Goal: Transaction & Acquisition: Purchase product/service

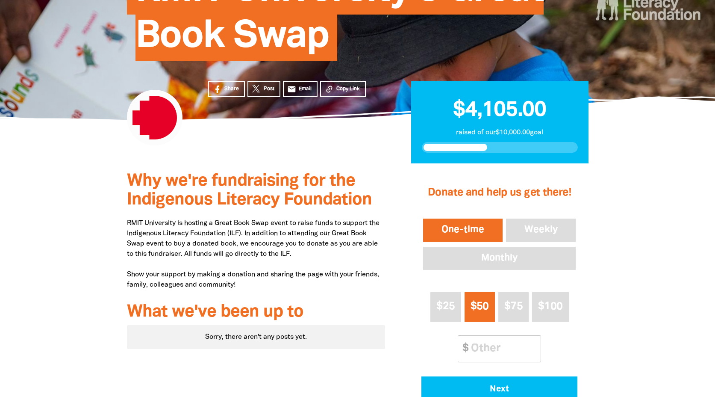
scroll to position [144, 0]
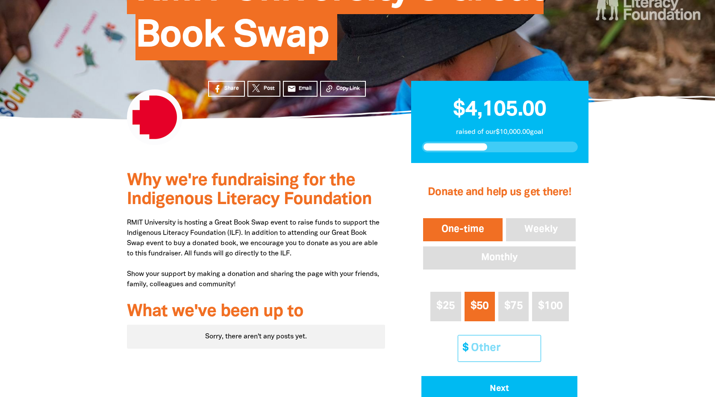
click at [482, 342] on input "Other Amount" at bounding box center [503, 348] width 76 height 26
type input "20"
click at [391, 284] on div "Why we're fundraising for the Indigenous Literacy Foundation RMIT University is…" at bounding box center [256, 309] width 284 height 293
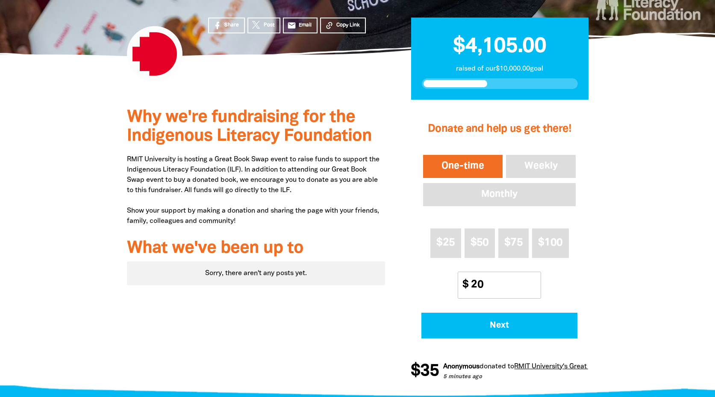
scroll to position [209, 0]
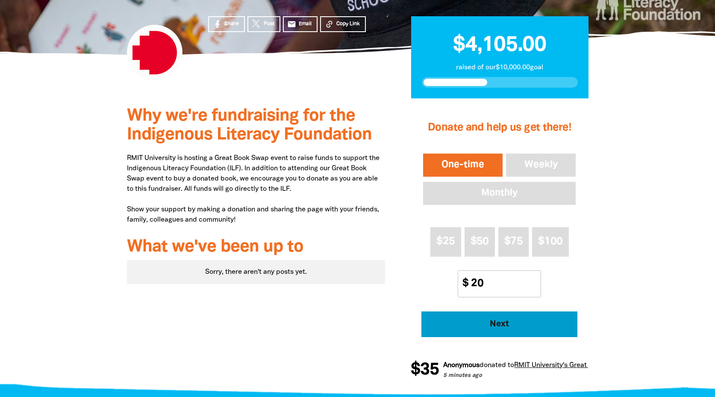
click at [480, 324] on span "Next" at bounding box center [499, 324] width 132 height 9
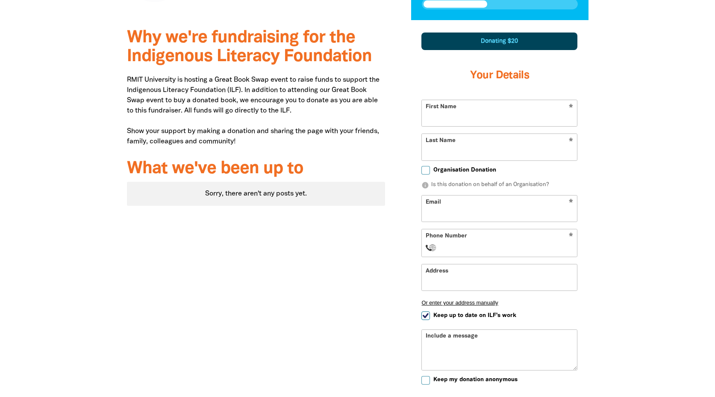
scroll to position [297, 0]
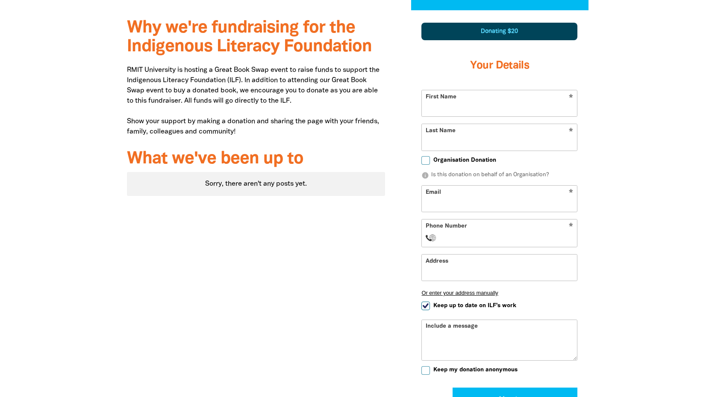
click at [435, 106] on input "First Name" at bounding box center [499, 103] width 155 height 26
type input "[PERSON_NAME]"
type input "[GEOGRAPHIC_DATA]"
type input "[EMAIL_ADDRESS][DOMAIN_NAME]"
select select "GB"
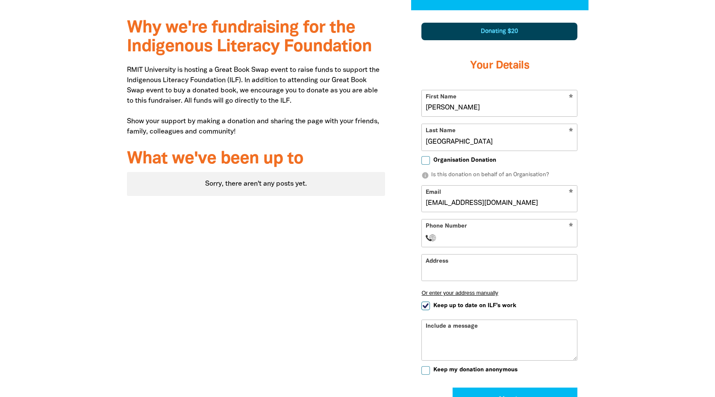
type input "Flat 1"
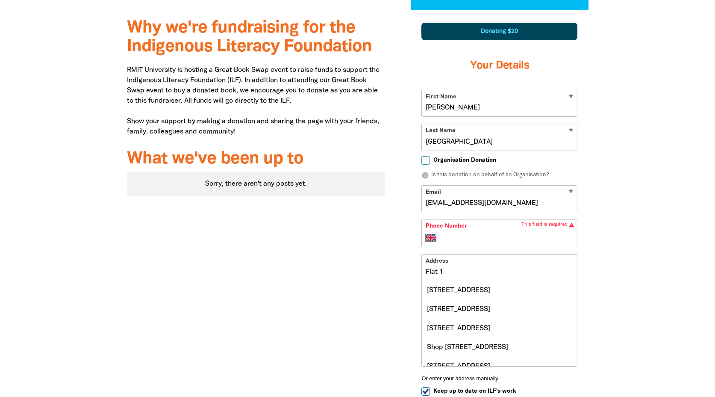
click at [452, 205] on input "[EMAIL_ADDRESS][DOMAIN_NAME]" at bounding box center [499, 198] width 155 height 26
type input "[EMAIL_ADDRESS][DOMAIN_NAME]"
click at [436, 240] on select "International [GEOGRAPHIC_DATA] [GEOGRAPHIC_DATA] [GEOGRAPHIC_DATA] [GEOGRAPHIC…" at bounding box center [433, 237] width 15 height 10
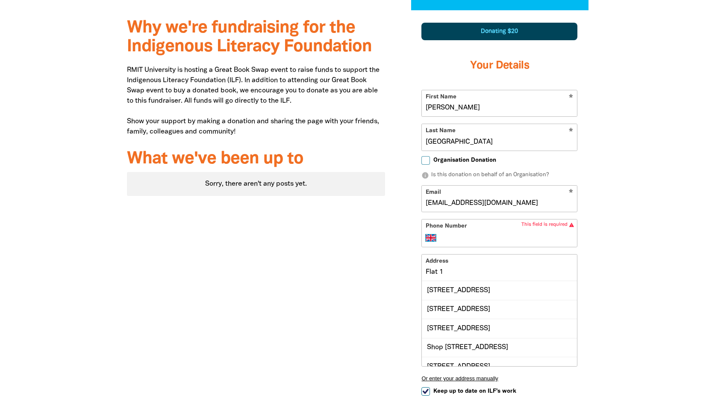
select select "AU"
click at [426, 232] on select "International [GEOGRAPHIC_DATA] [GEOGRAPHIC_DATA] [GEOGRAPHIC_DATA] [GEOGRAPHIC…" at bounding box center [433, 237] width 15 height 10
click at [398, 270] on div "1 2 3 Donating $20 Your Details * First Name [PERSON_NAME] * Last Name Houston …" at bounding box center [499, 281] width 203 height 543
drag, startPoint x: 450, startPoint y: 241, endPoint x: 454, endPoint y: 240, distance: 4.8
click at [450, 240] on input "Phone Number" at bounding box center [508, 237] width 131 height 10
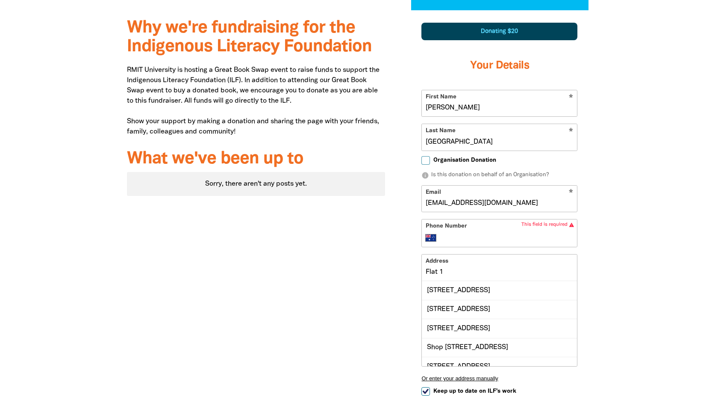
type input "0401 413 817"
click at [367, 270] on div "Why we're fundraising for the Indigenous Literacy Foundation RMIT University is…" at bounding box center [256, 281] width 284 height 543
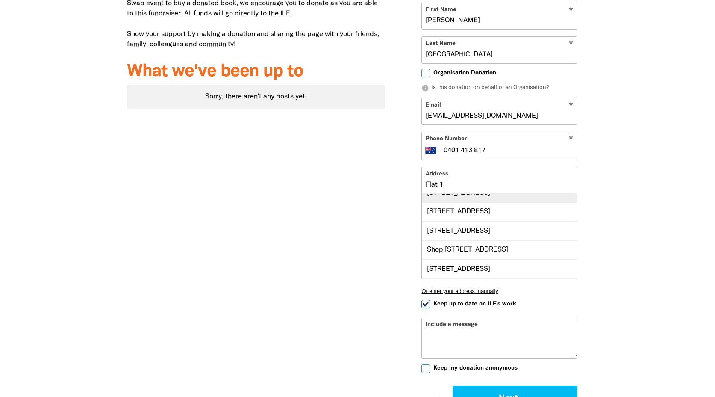
scroll to position [0, 0]
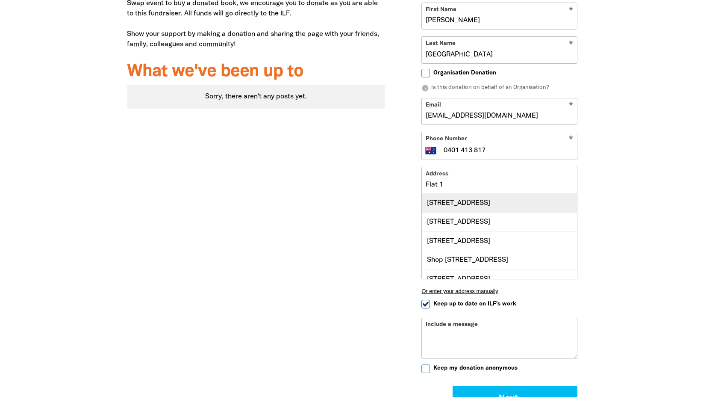
drag, startPoint x: 600, startPoint y: 217, endPoint x: 558, endPoint y: 203, distance: 43.8
click at [600, 217] on div "1 2 3 Donating $20 Your Details * First Name [PERSON_NAME] * Last Name Houston …" at bounding box center [499, 194] width 203 height 543
drag, startPoint x: 487, startPoint y: 184, endPoint x: 398, endPoint y: 179, distance: 89.0
click at [398, 179] on div "1 2 3 Donating $20 Your Details * First Name [PERSON_NAME] * Last Name Houston …" at bounding box center [499, 194] width 203 height 543
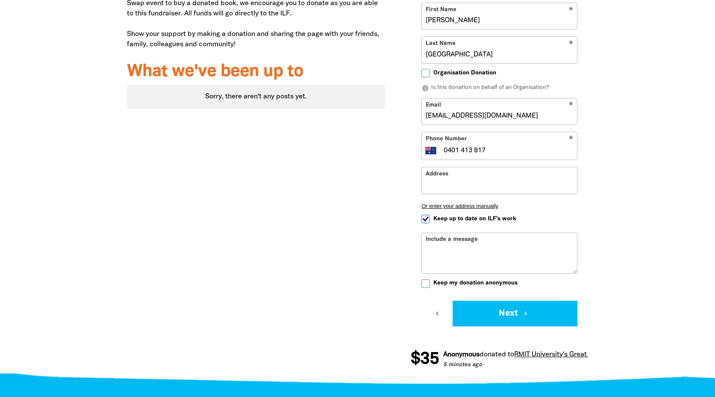
click at [384, 217] on div "Why we're fundraising for the Indigenous Literacy Foundation RMIT University is…" at bounding box center [256, 152] width 284 height 458
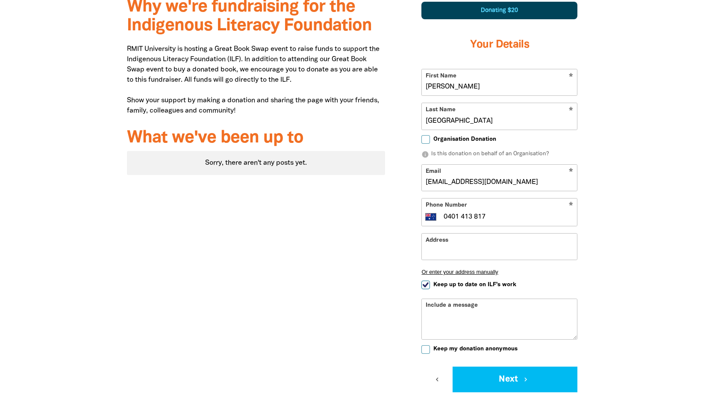
scroll to position [315, 0]
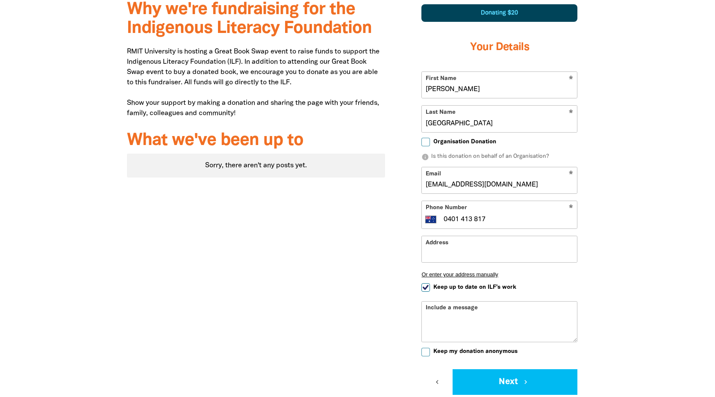
click at [429, 291] on label "Keep up to date on ILF's work" at bounding box center [468, 287] width 95 height 9
click at [429, 291] on input "Keep up to date on ILF's work" at bounding box center [425, 287] width 9 height 9
checkbox input "false"
click at [428, 351] on input "Keep my donation anonymous" at bounding box center [425, 351] width 9 height 9
checkbox input "true"
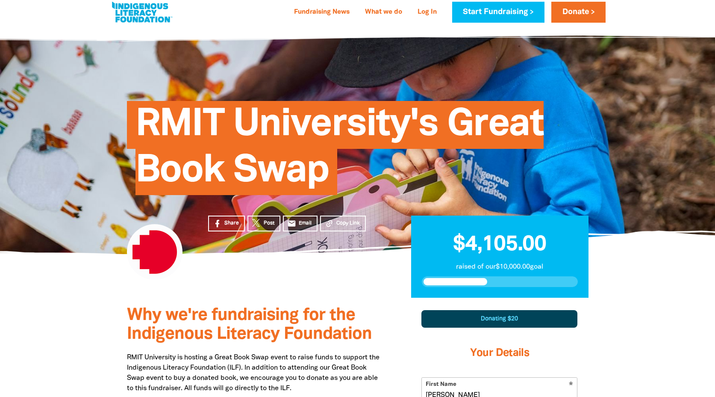
scroll to position [0, 0]
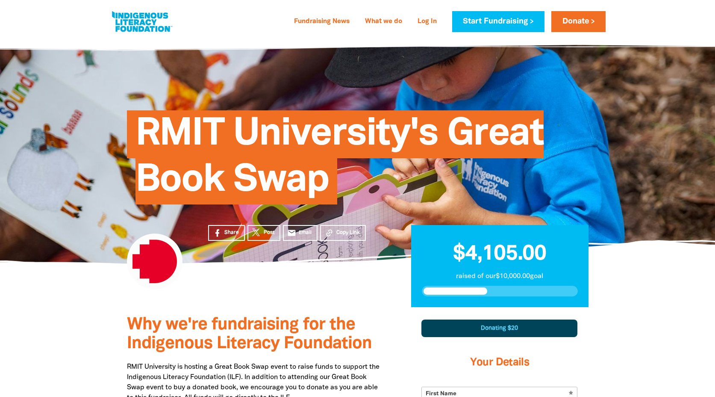
click at [503, 326] on div "Donating $20" at bounding box center [499, 328] width 156 height 18
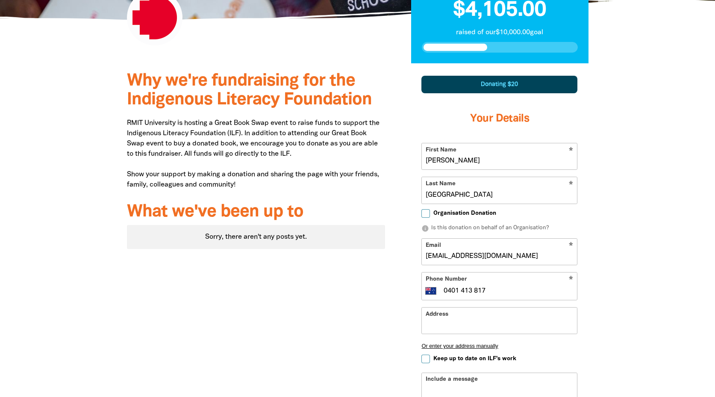
scroll to position [250, 0]
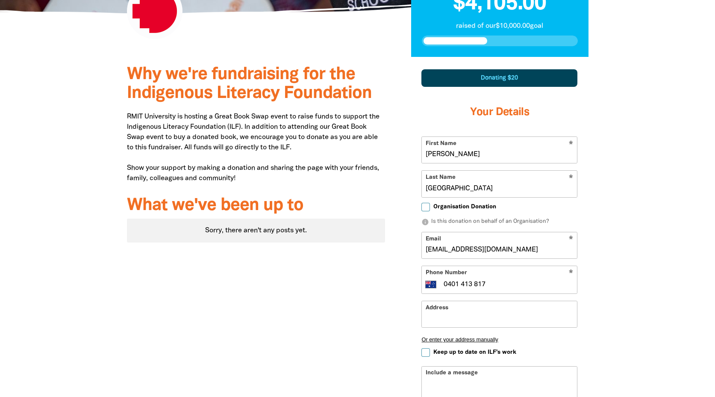
click at [447, 74] on div "Donating $20" at bounding box center [499, 78] width 156 height 18
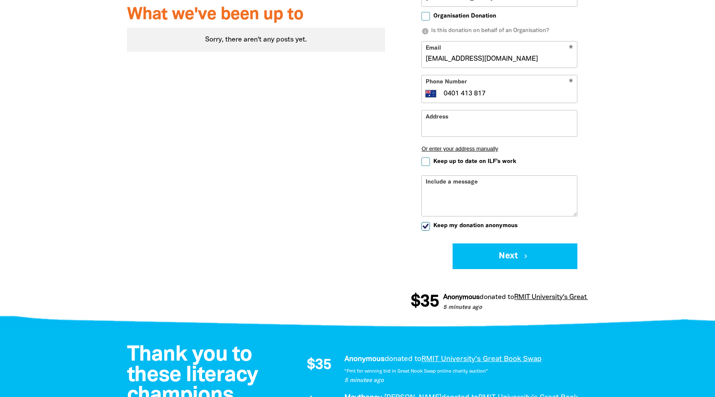
click at [438, 259] on icon "chevron_left" at bounding box center [436, 256] width 8 height 8
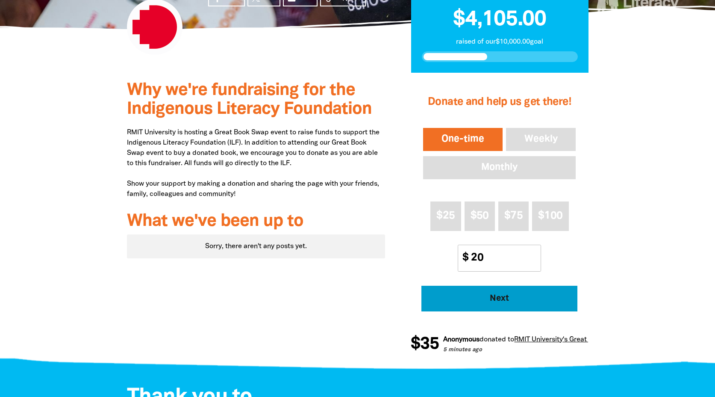
scroll to position [234, 0]
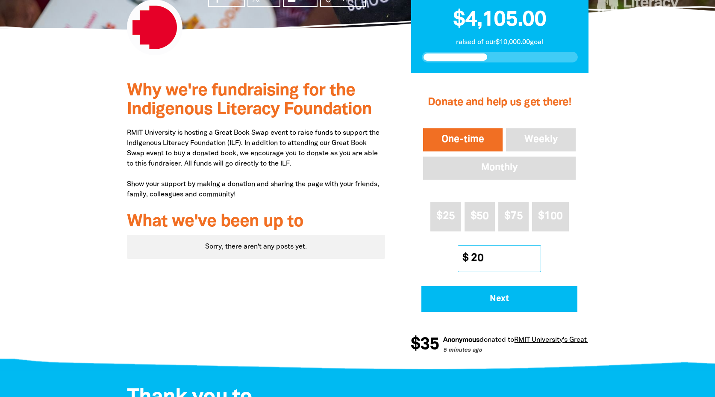
click at [476, 258] on input "20" at bounding box center [503, 258] width 76 height 26
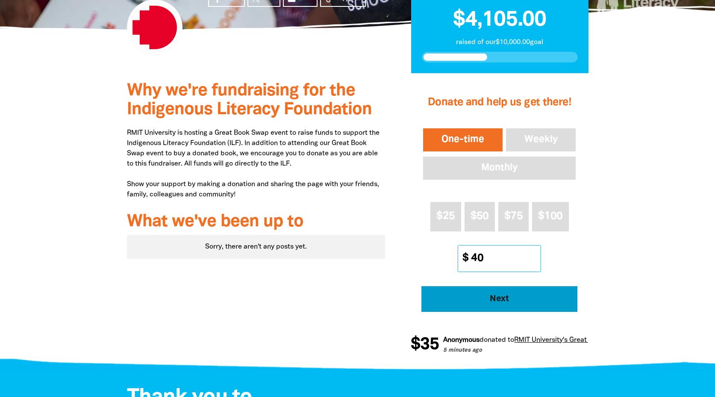
type input "40"
click at [487, 300] on span "Next" at bounding box center [499, 298] width 132 height 9
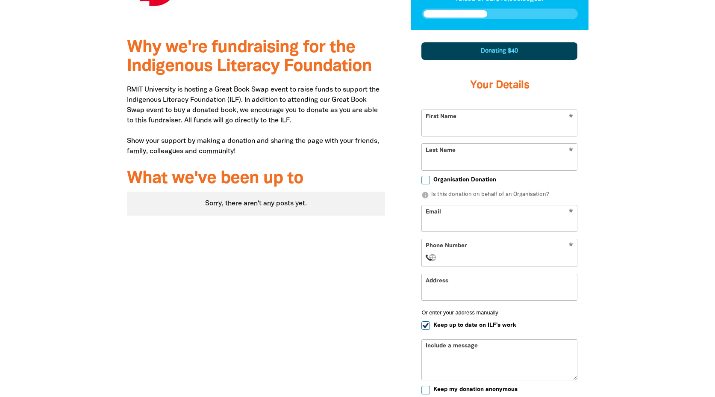
scroll to position [297, 0]
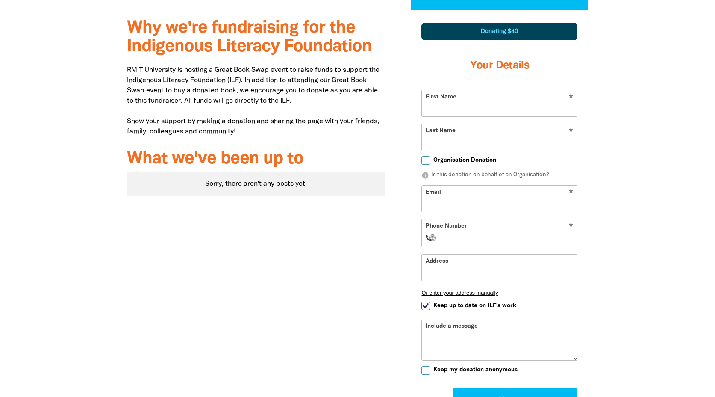
click at [456, 234] on input "Phone Number" at bounding box center [508, 237] width 131 height 10
type input "[PHONE_NUMBER]"
type input "[PERSON_NAME]"
type input "[GEOGRAPHIC_DATA]"
type input "[EMAIL_ADDRESS][DOMAIN_NAME]"
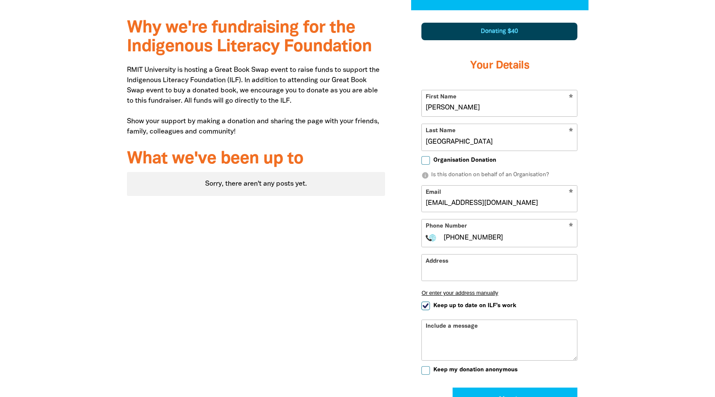
select select "AU"
type input "Unit [STREET_ADDRESS][PERSON_NAME]"
select select "ZZ"
type input "[PHONE_NUMBER]"
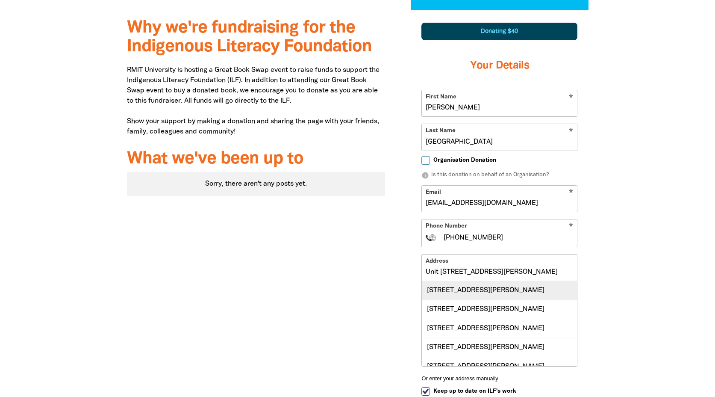
click at [460, 290] on div "[STREET_ADDRESS][PERSON_NAME]" at bounding box center [499, 290] width 155 height 18
type input "[STREET_ADDRESS][PERSON_NAME]"
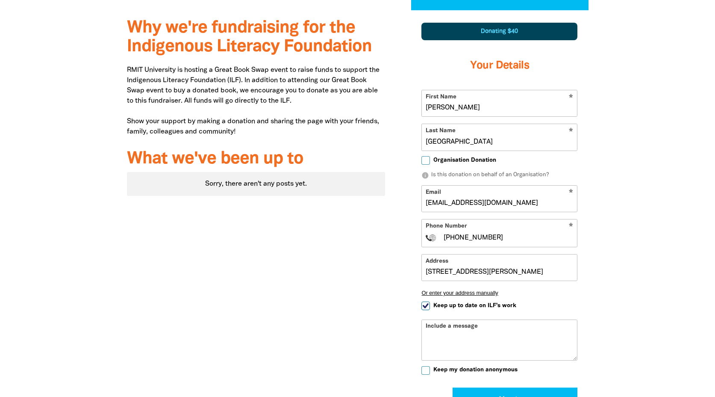
click at [426, 305] on input "Keep up to date on ILF's work" at bounding box center [425, 305] width 9 height 9
checkbox input "false"
click at [428, 368] on input "Keep my donation anonymous" at bounding box center [425, 370] width 9 height 9
checkbox input "true"
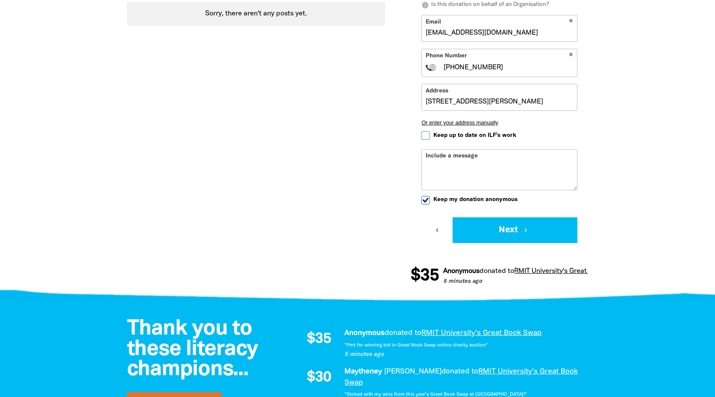
scroll to position [464, 0]
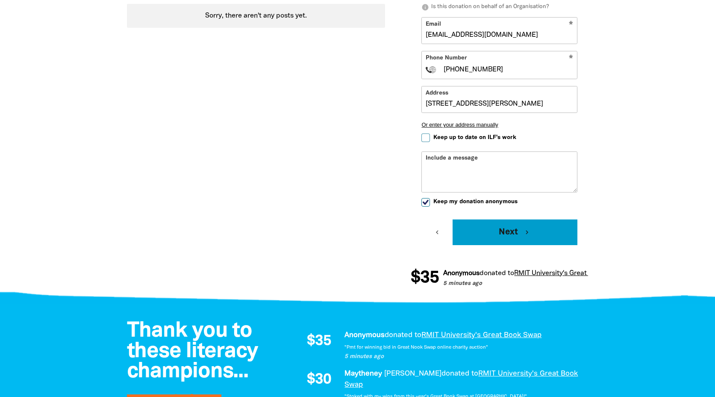
click at [505, 232] on button "Next chevron_right" at bounding box center [515, 232] width 125 height 26
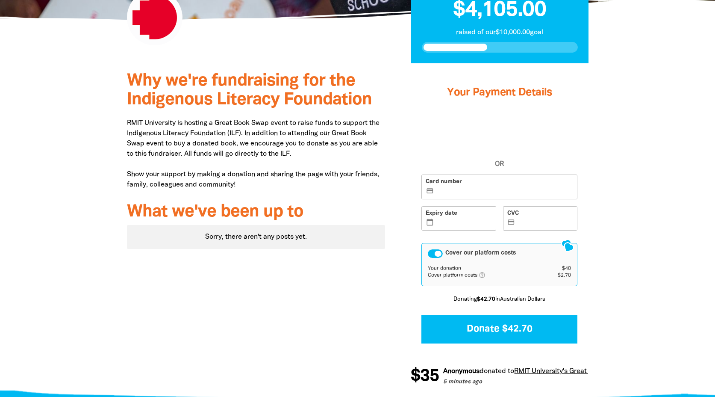
scroll to position [243, 0]
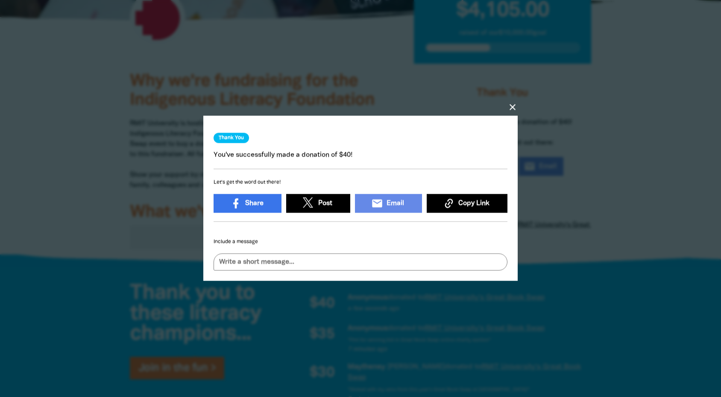
click at [513, 104] on icon "close" at bounding box center [513, 107] width 10 height 10
